Goal: Check status: Check status

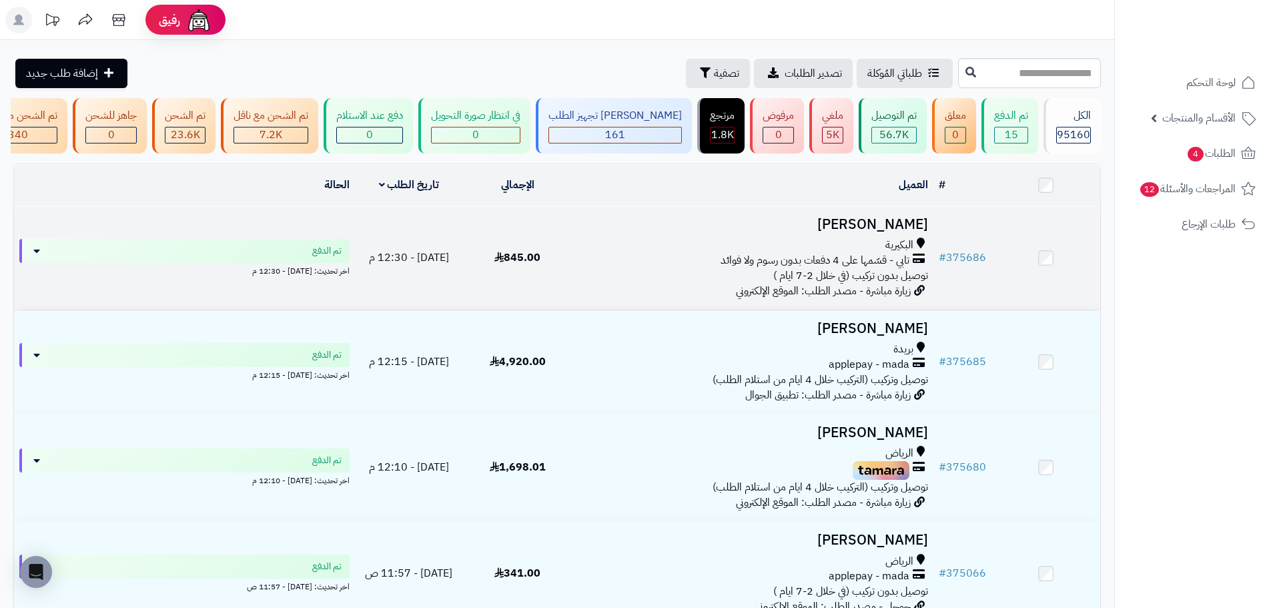
click at [821, 261] on span "تابي - قسّمها على 4 دفعات بدون رسوم ولا فوائد" at bounding box center [814, 260] width 189 height 15
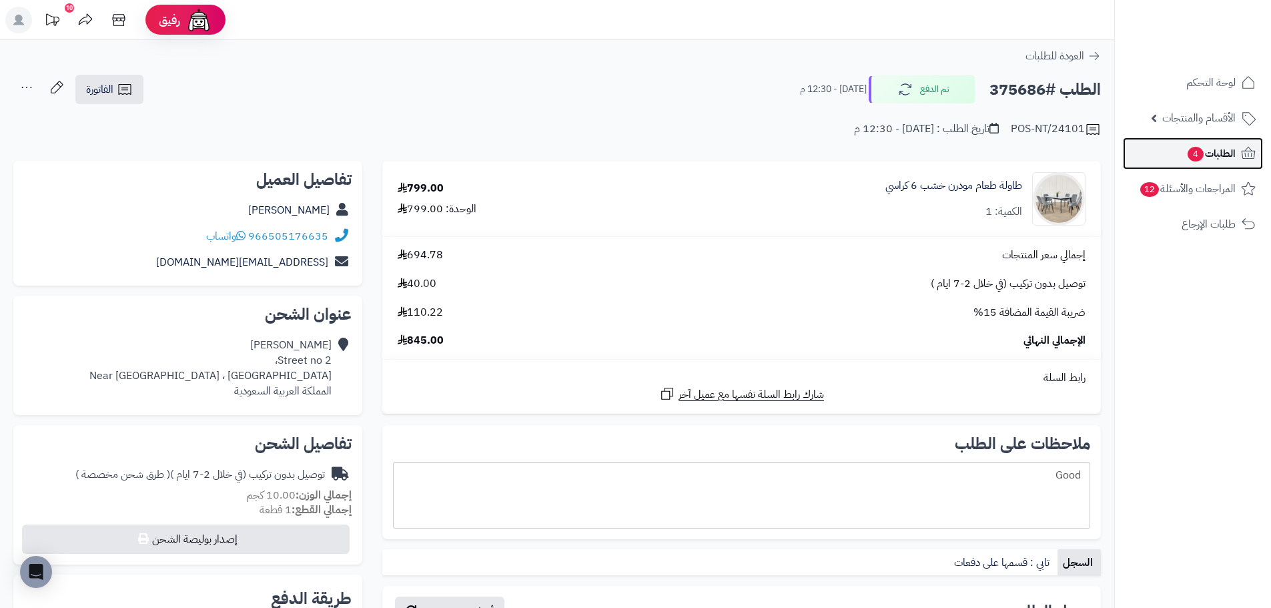
click at [1201, 146] on span "الطلبات 4" at bounding box center [1210, 153] width 49 height 19
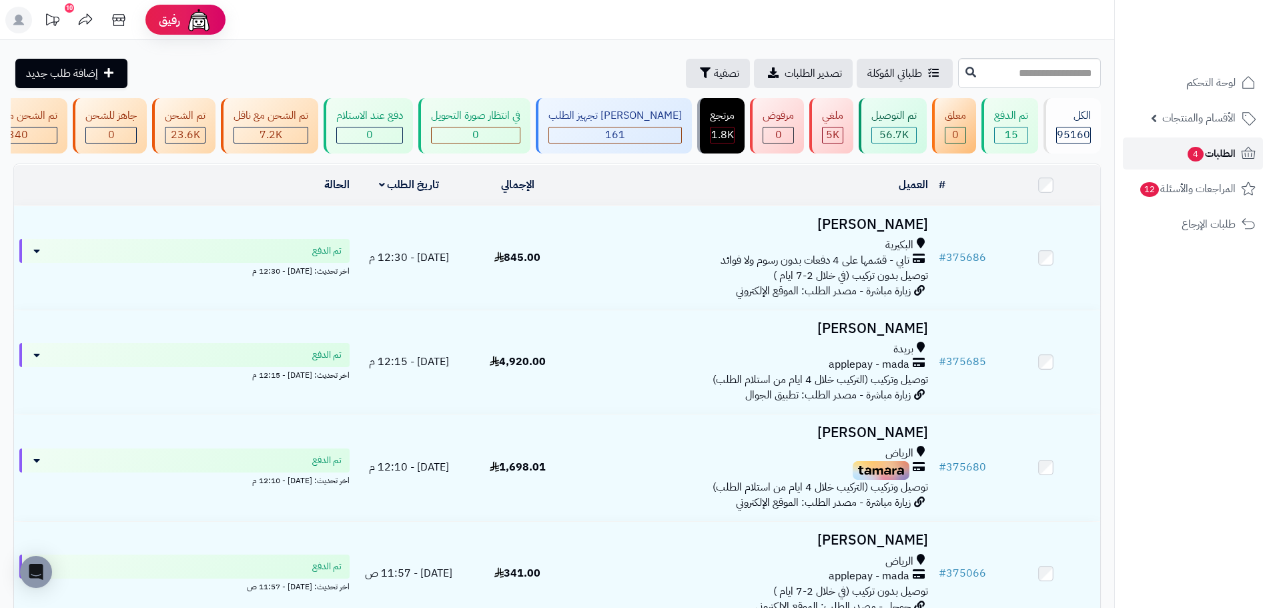
click at [1226, 150] on span "الطلبات 4" at bounding box center [1210, 153] width 49 height 19
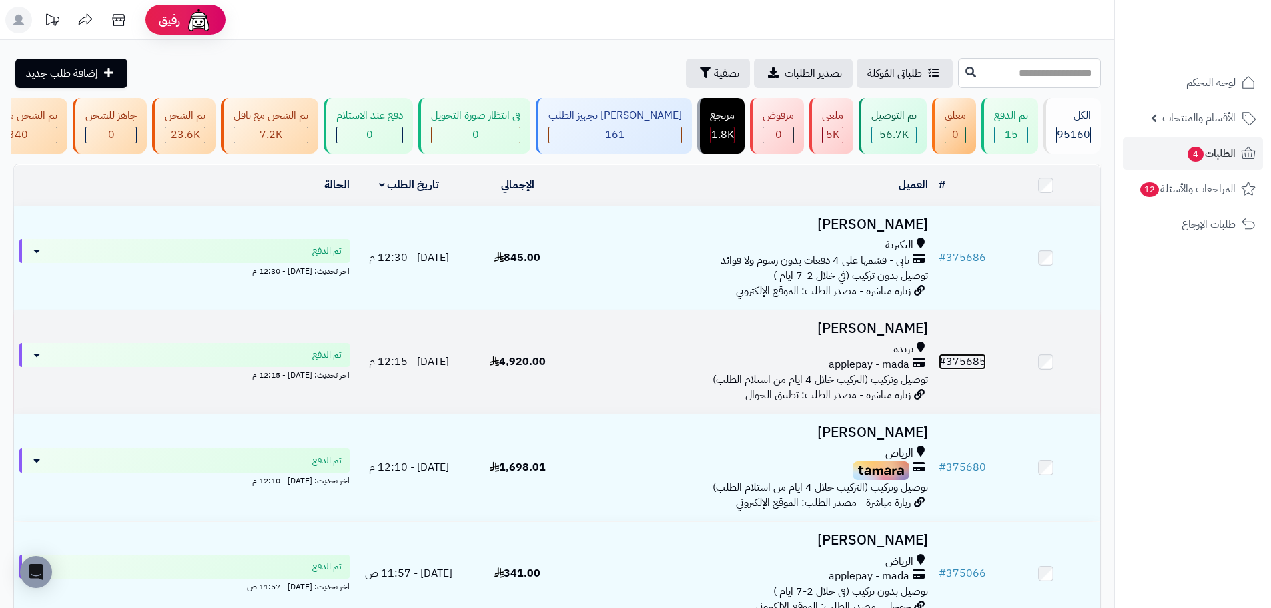
click at [973, 362] on link "# 375685" at bounding box center [961, 362] width 47 height 16
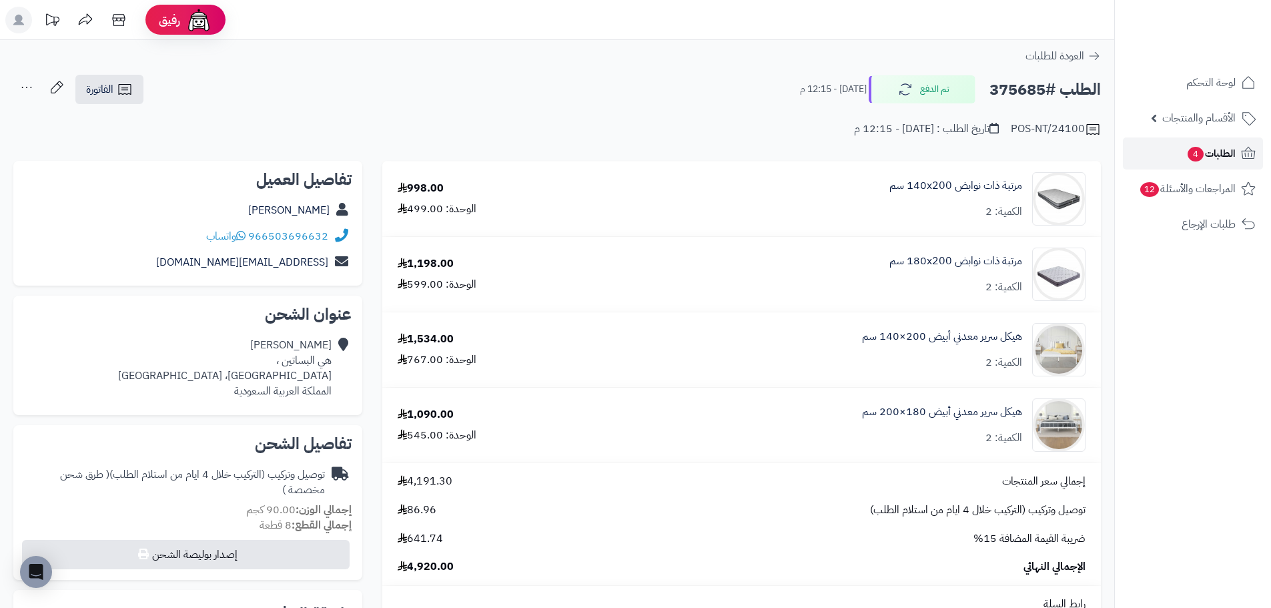
click at [1205, 148] on span "الطلبات 4" at bounding box center [1210, 153] width 49 height 19
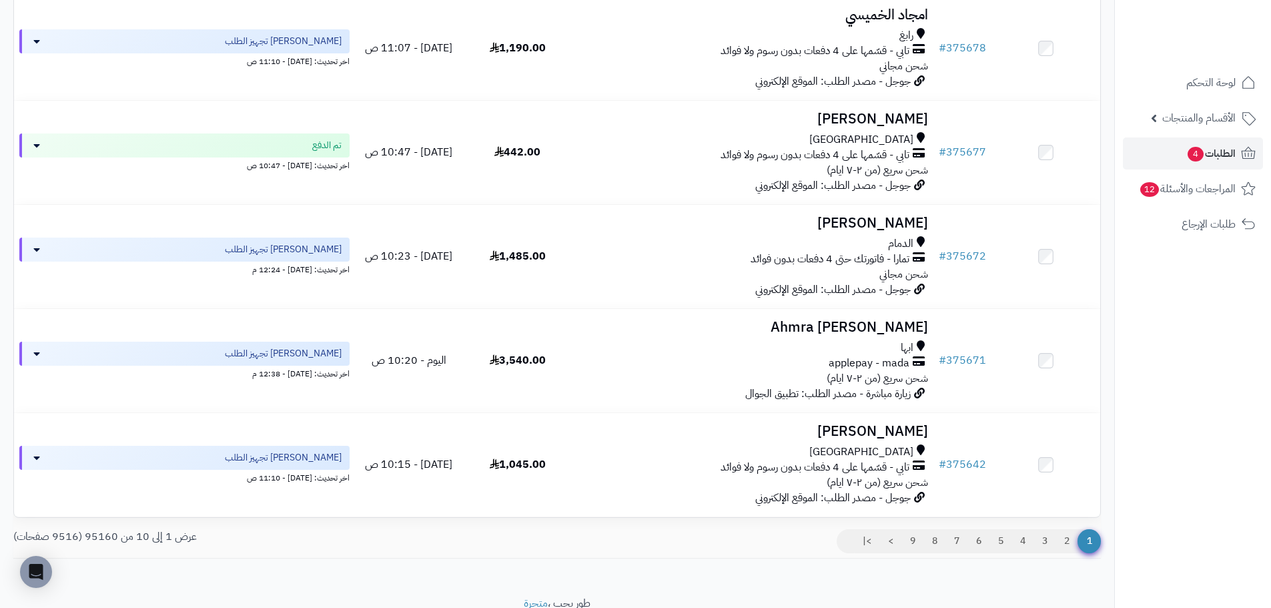
scroll to position [734, 0]
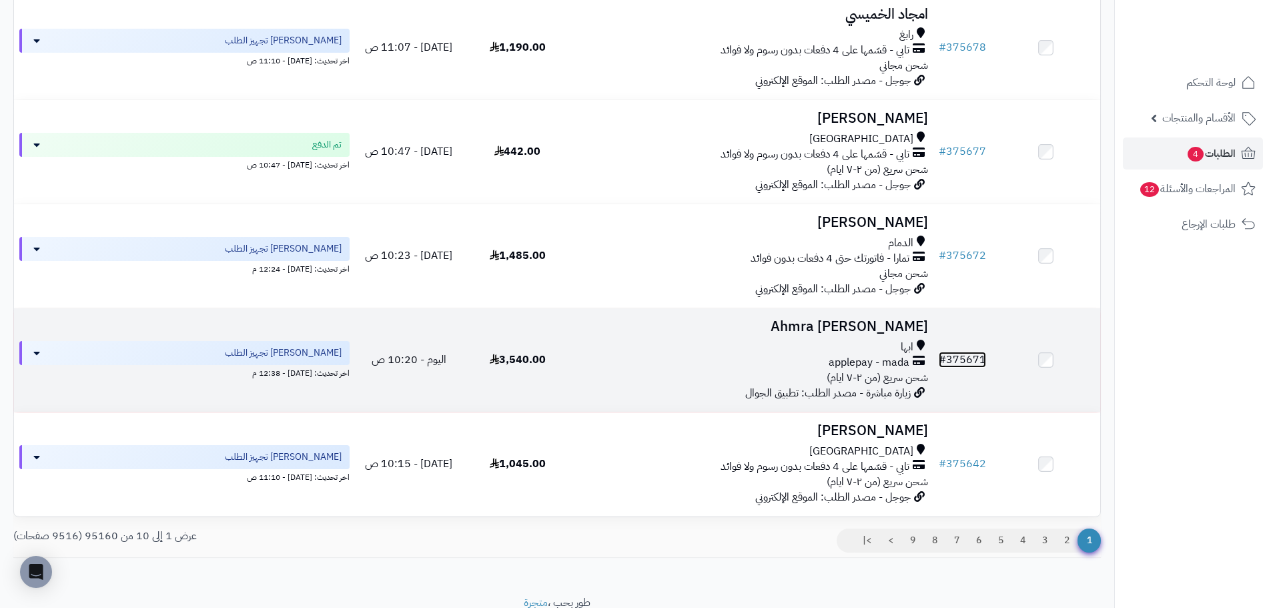
click at [971, 364] on link "# 375671" at bounding box center [961, 360] width 47 height 16
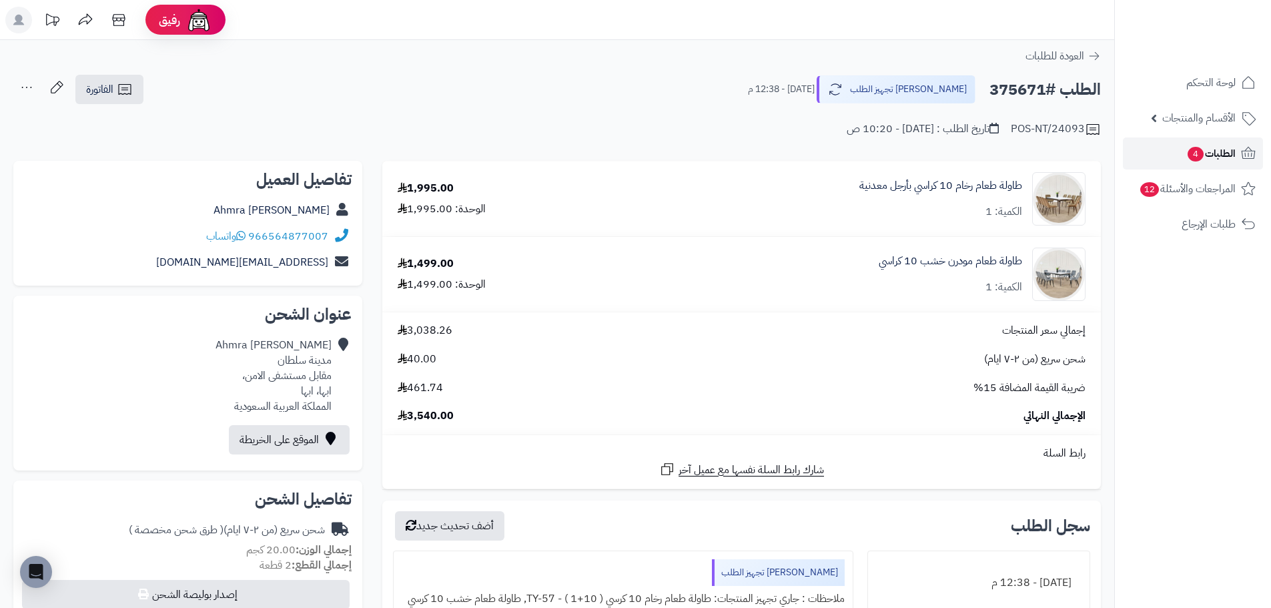
click at [1229, 151] on span "الطلبات 4" at bounding box center [1210, 153] width 49 height 19
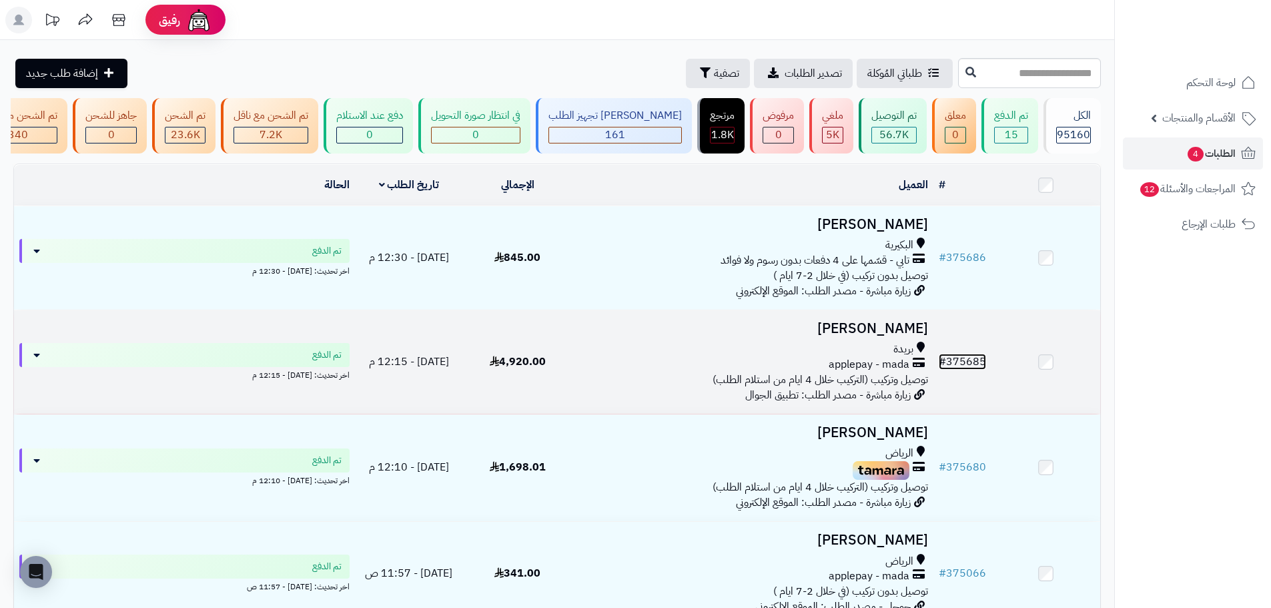
click at [983, 370] on link "# 375685" at bounding box center [961, 362] width 47 height 16
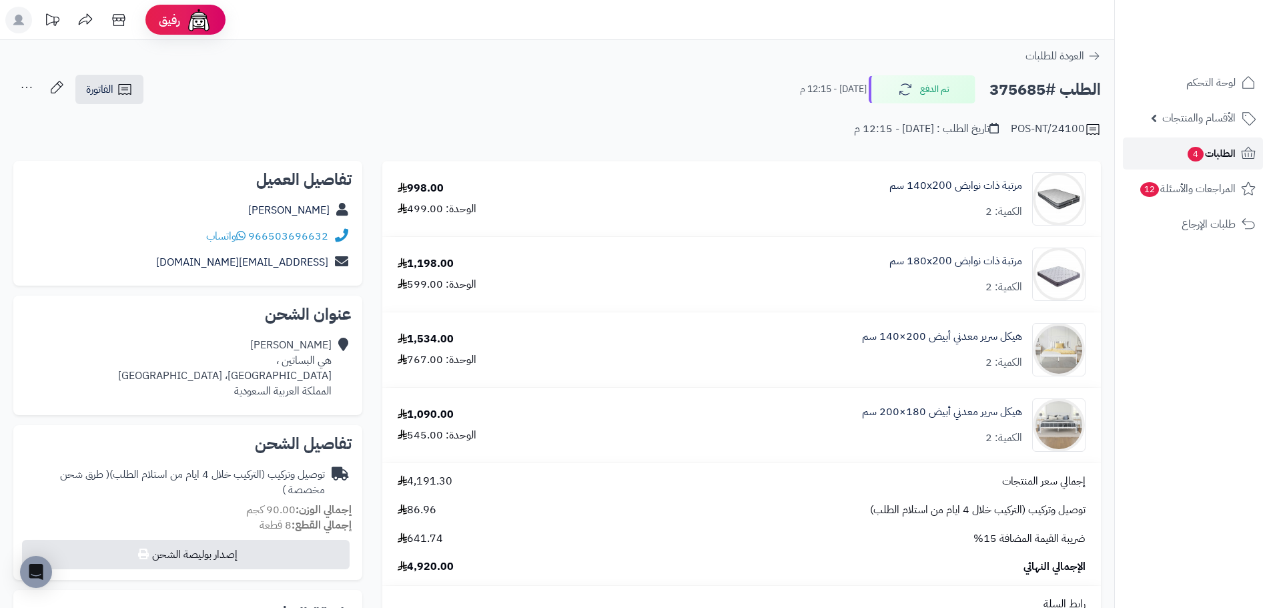
click at [1224, 152] on span "الطلبات 4" at bounding box center [1210, 153] width 49 height 19
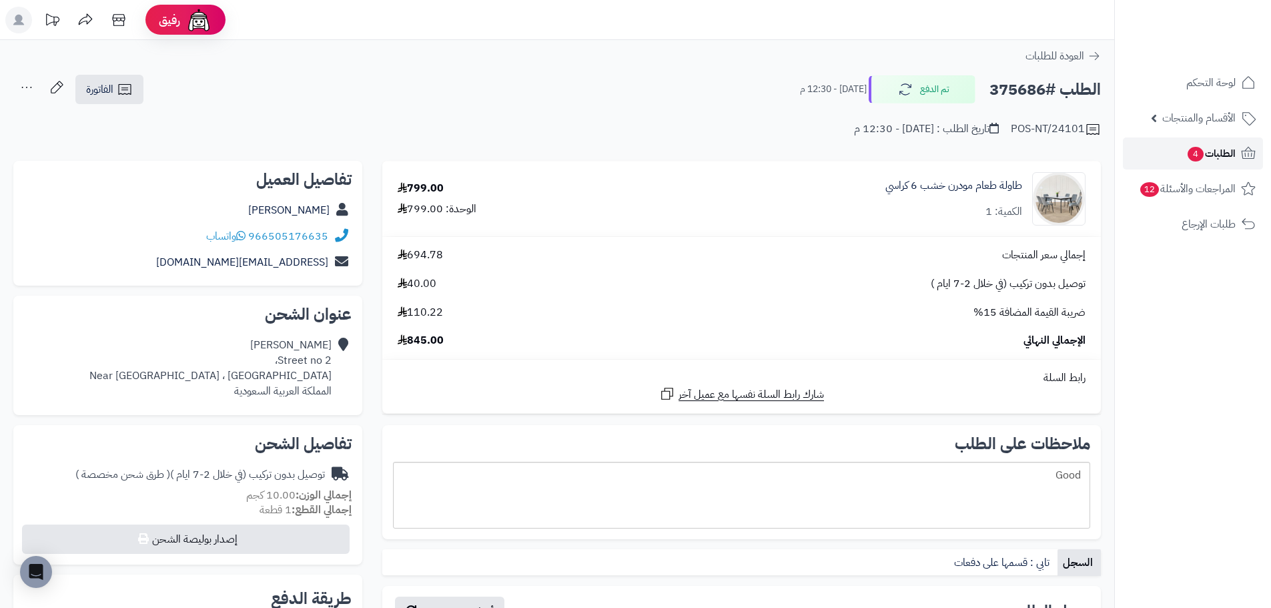
click at [1219, 140] on link "الطلبات 4" at bounding box center [1193, 153] width 140 height 32
